Goal: Information Seeking & Learning: Learn about a topic

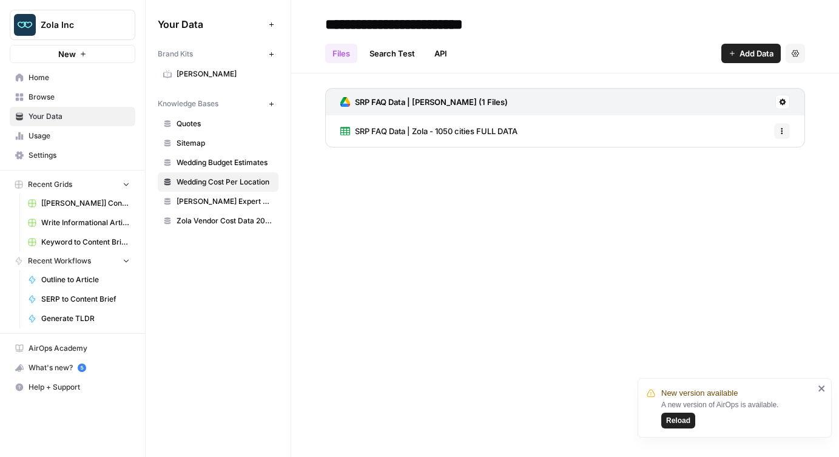
click at [208, 125] on span "Quotes" at bounding box center [225, 123] width 96 height 11
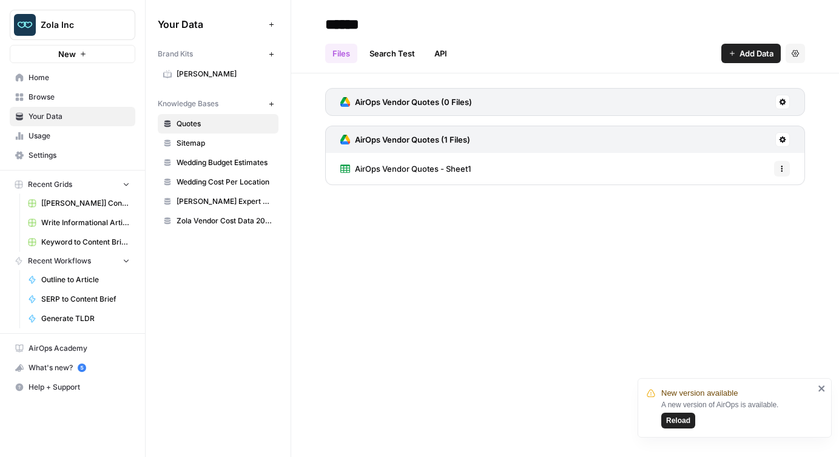
click at [215, 146] on span "Sitemap" at bounding box center [225, 143] width 96 height 11
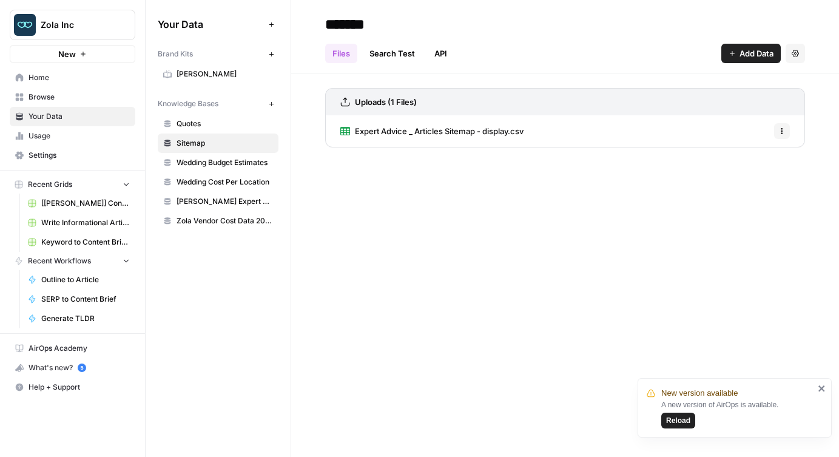
click at [228, 165] on span "Wedding Budget Estimates" at bounding box center [225, 162] width 96 height 11
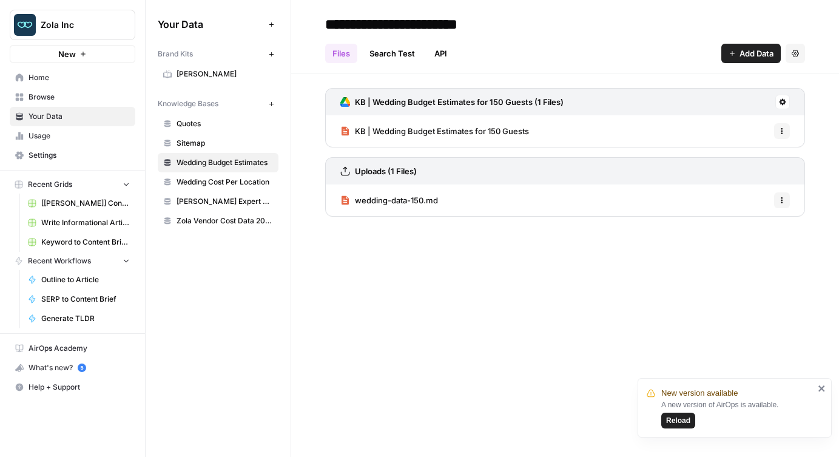
click at [420, 129] on span "KB | Wedding Budget Estimates for 150 Guests" at bounding box center [442, 131] width 174 height 12
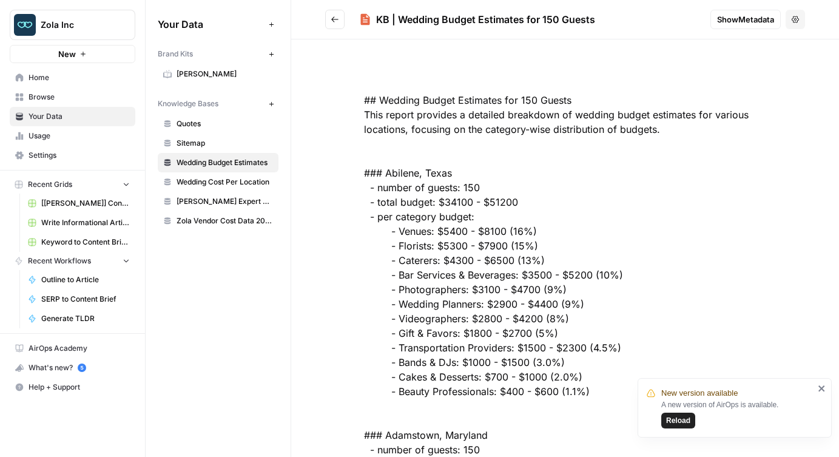
drag, startPoint x: 376, startPoint y: 21, endPoint x: 678, endPoint y: 21, distance: 302.2
click at [678, 21] on h2 "KB | Wedding Budget Estimates for 150 Guests" at bounding box center [513, 19] width 376 height 19
copy div "KB | Wedding Budget Estimates for 150 Guests"
